Goal: Task Accomplishment & Management: Manage account settings

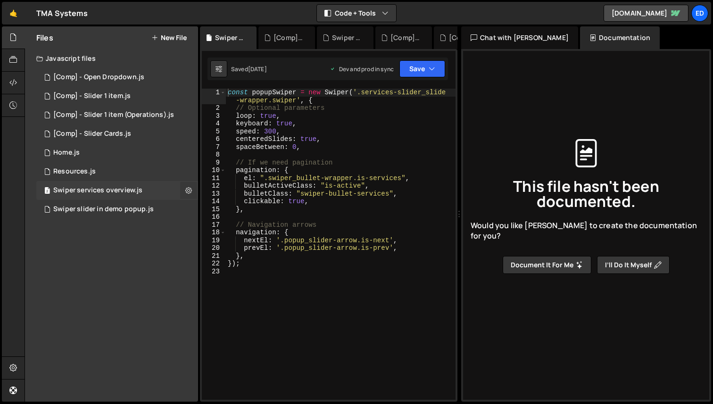
click at [189, 191] on icon at bounding box center [188, 190] width 7 height 9
type input "Swiper services overview"
radio input "true"
checkbox input "true"
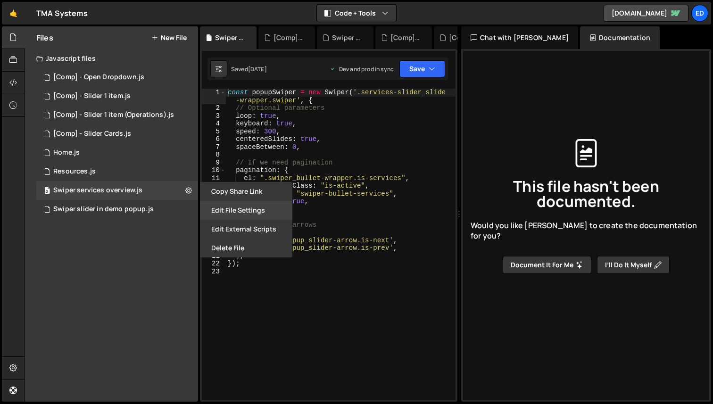
click at [255, 209] on button "Edit File Settings" at bounding box center [246, 210] width 92 height 19
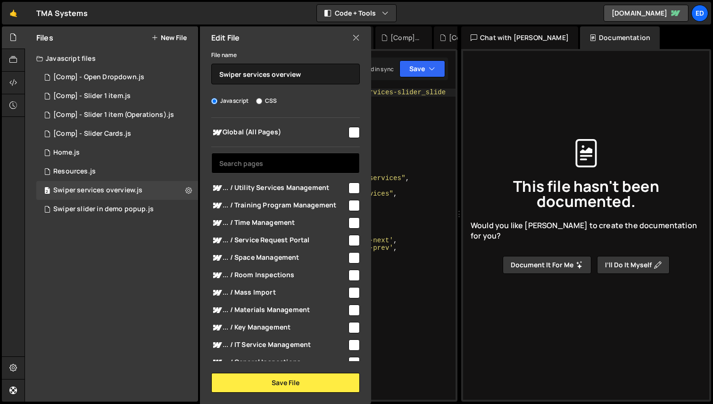
click at [261, 163] on input "text" at bounding box center [285, 163] width 149 height 21
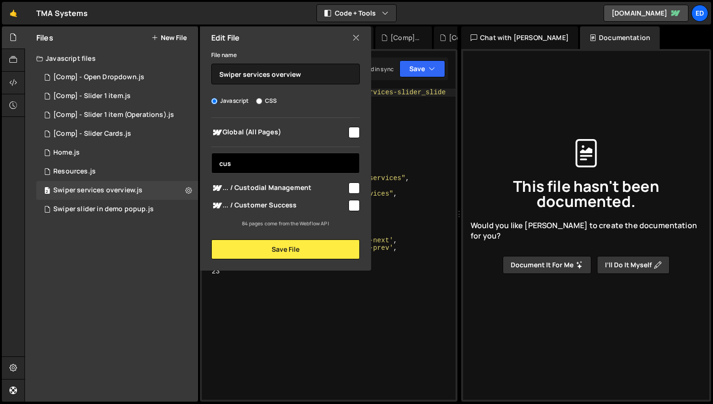
type input "cus"
click at [348, 206] on div at bounding box center [353, 205] width 13 height 13
click at [353, 206] on input "checkbox" at bounding box center [353, 205] width 11 height 11
checkbox input "true"
click at [244, 164] on input "cus" at bounding box center [285, 163] width 149 height 21
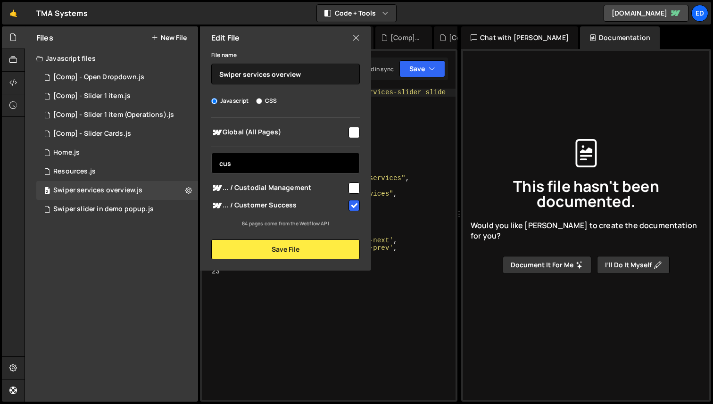
click at [244, 164] on input "cus" at bounding box center [285, 163] width 149 height 21
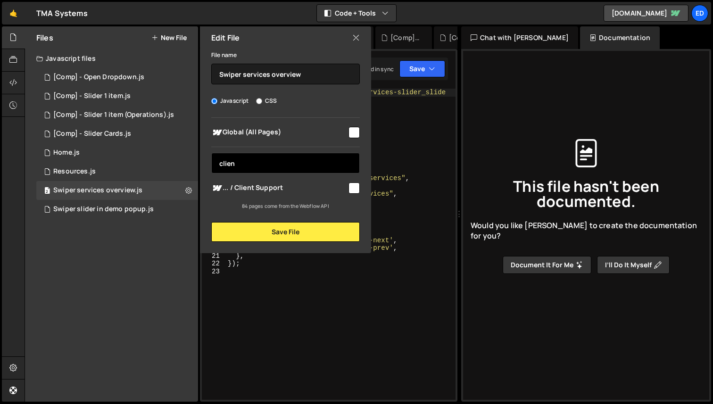
type input "clien"
click at [355, 186] on input "checkbox" at bounding box center [353, 187] width 11 height 11
checkbox input "true"
click at [290, 163] on input "clien" at bounding box center [285, 163] width 149 height 21
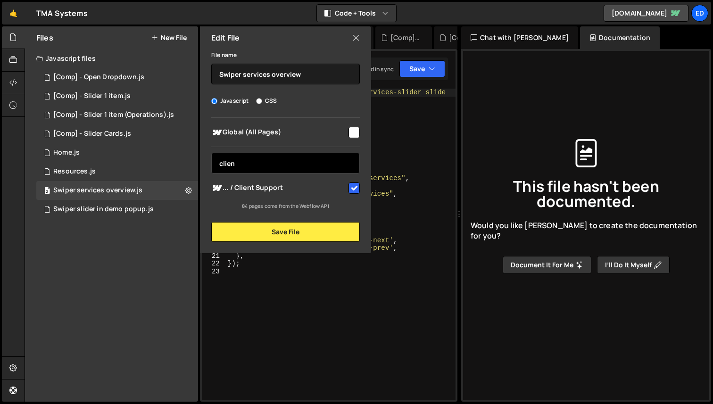
click at [290, 163] on input "clien" at bounding box center [285, 163] width 149 height 21
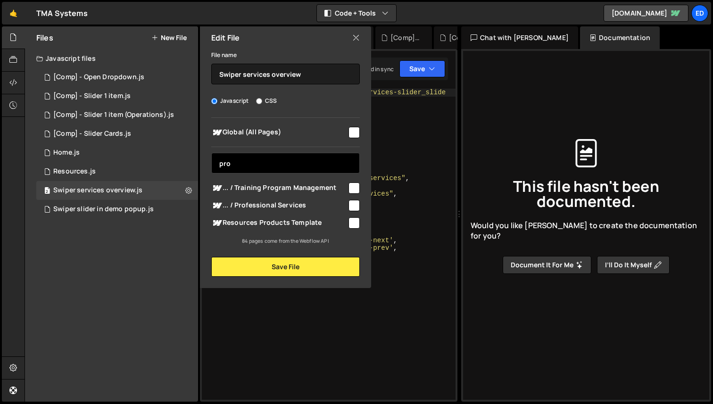
type input "pro"
click at [355, 207] on input "checkbox" at bounding box center [353, 205] width 11 height 11
checkbox input "true"
click at [275, 165] on input "pro" at bounding box center [285, 163] width 149 height 21
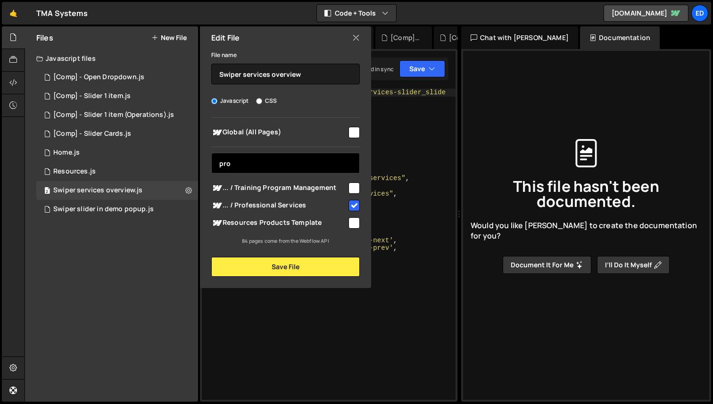
click at [275, 165] on input "pro" at bounding box center [285, 163] width 149 height 21
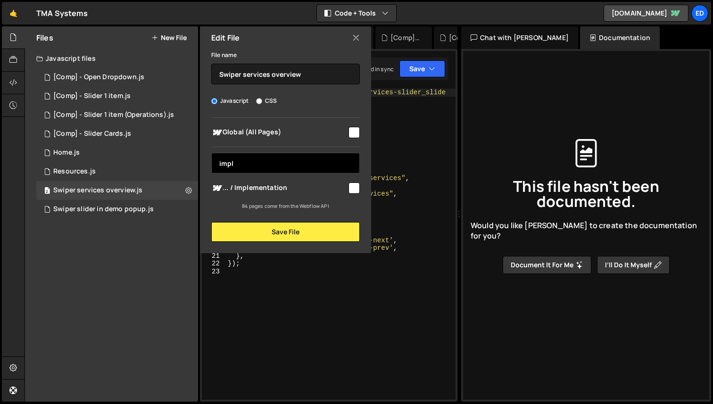
type input "impl"
click at [353, 188] on input "checkbox" at bounding box center [353, 187] width 11 height 11
checkbox input "true"
click at [281, 161] on input "impl" at bounding box center [285, 163] width 149 height 21
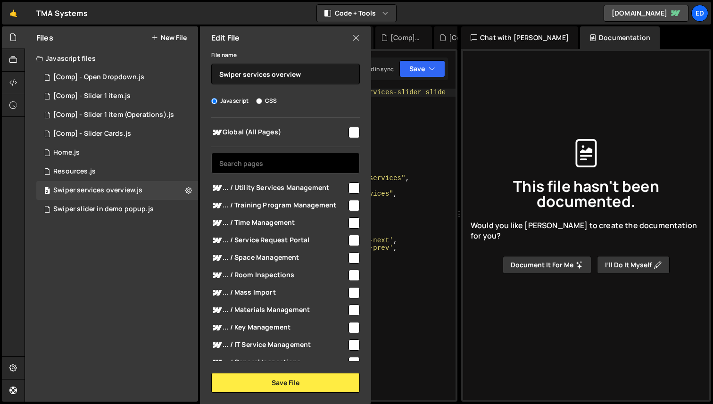
click at [272, 163] on input "text" at bounding box center [285, 163] width 149 height 21
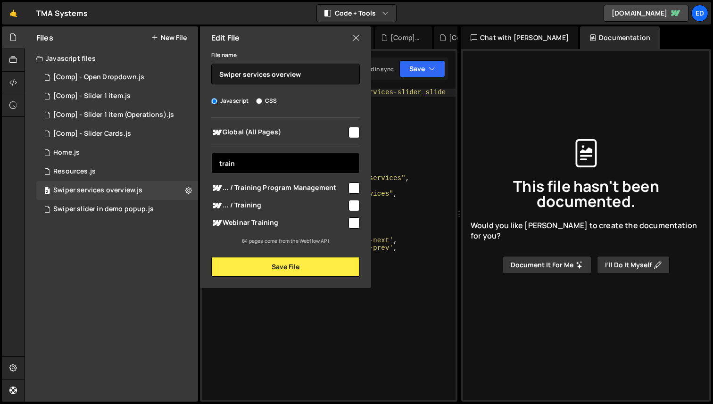
type input "train"
click at [353, 207] on input "checkbox" at bounding box center [353, 205] width 11 height 11
checkbox input "true"
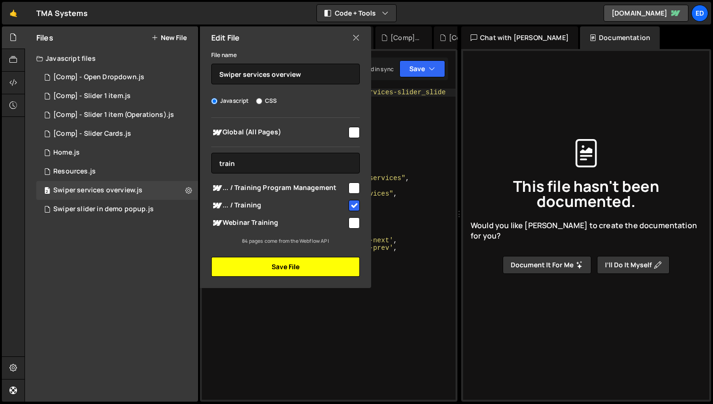
click at [273, 264] on button "Save File" at bounding box center [285, 267] width 149 height 20
